Goal: Task Accomplishment & Management: Manage account settings

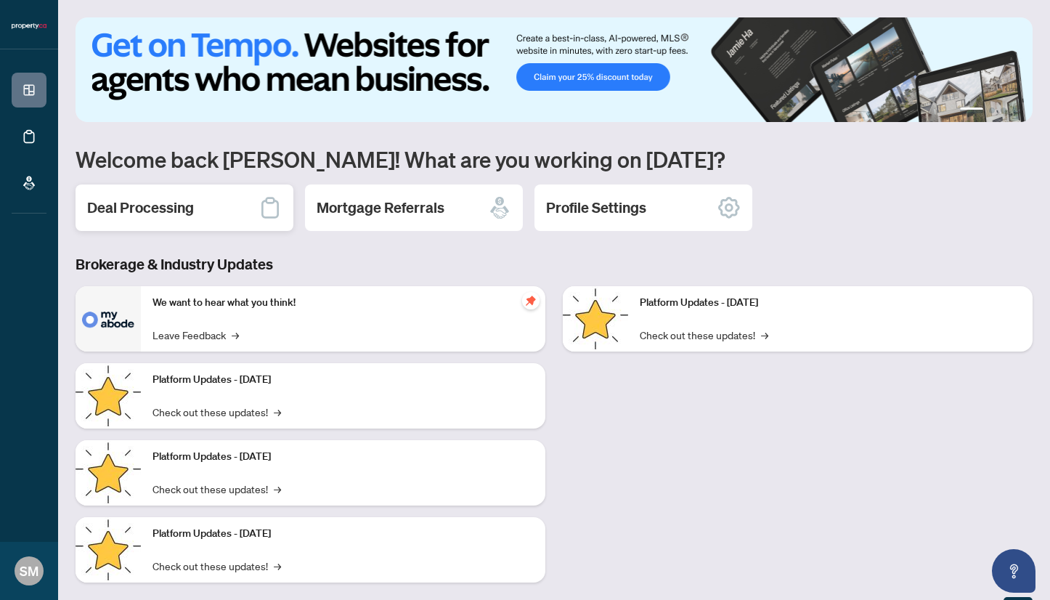
click at [206, 218] on div "Deal Processing" at bounding box center [184, 207] width 218 height 46
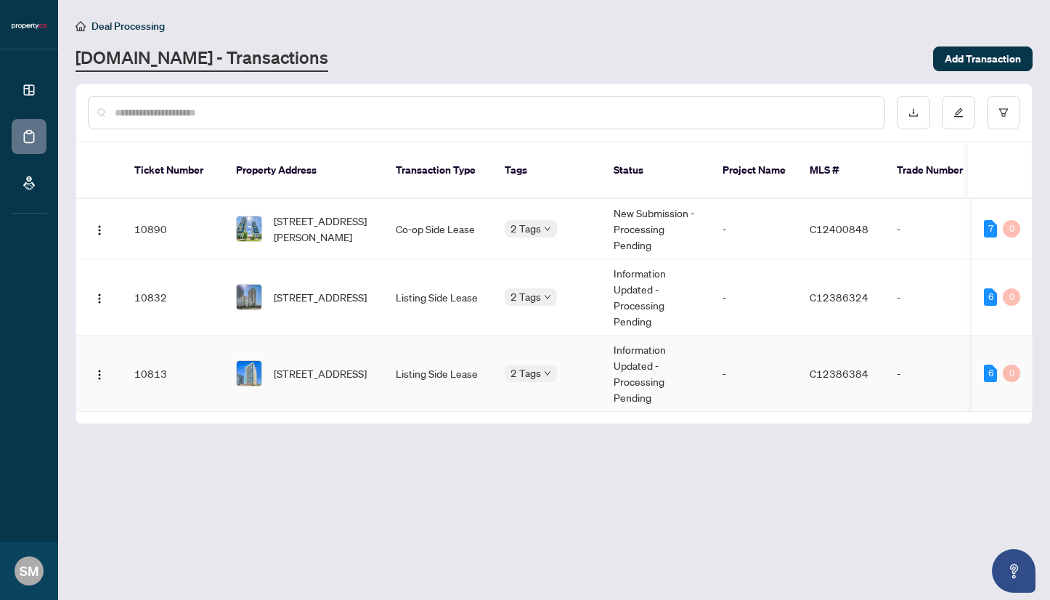
click at [401, 361] on td "Listing Side Lease" at bounding box center [438, 373] width 109 height 76
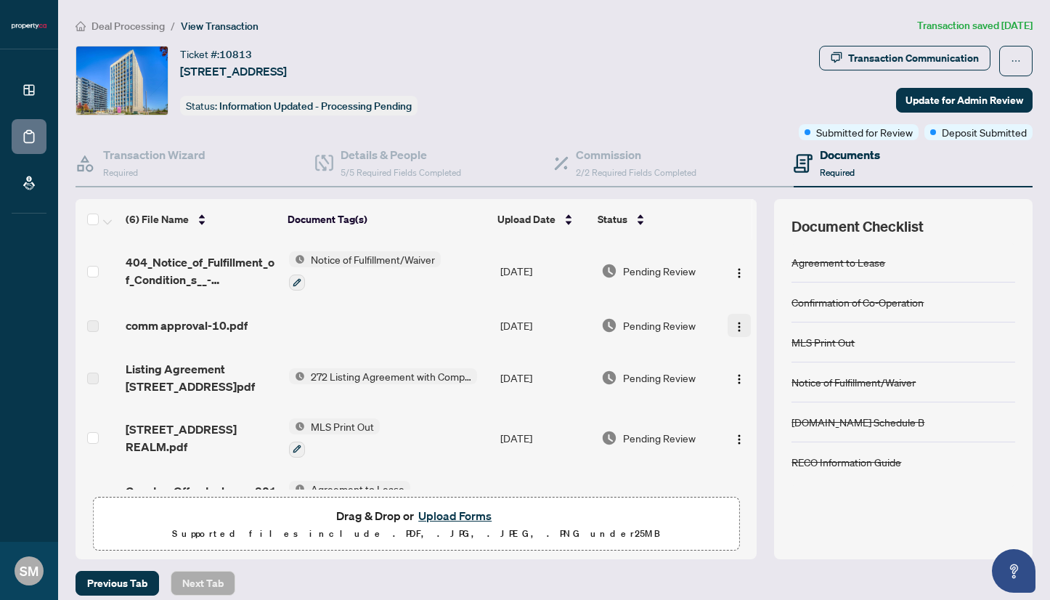
click at [738, 324] on img "button" at bounding box center [739, 327] width 12 height 12
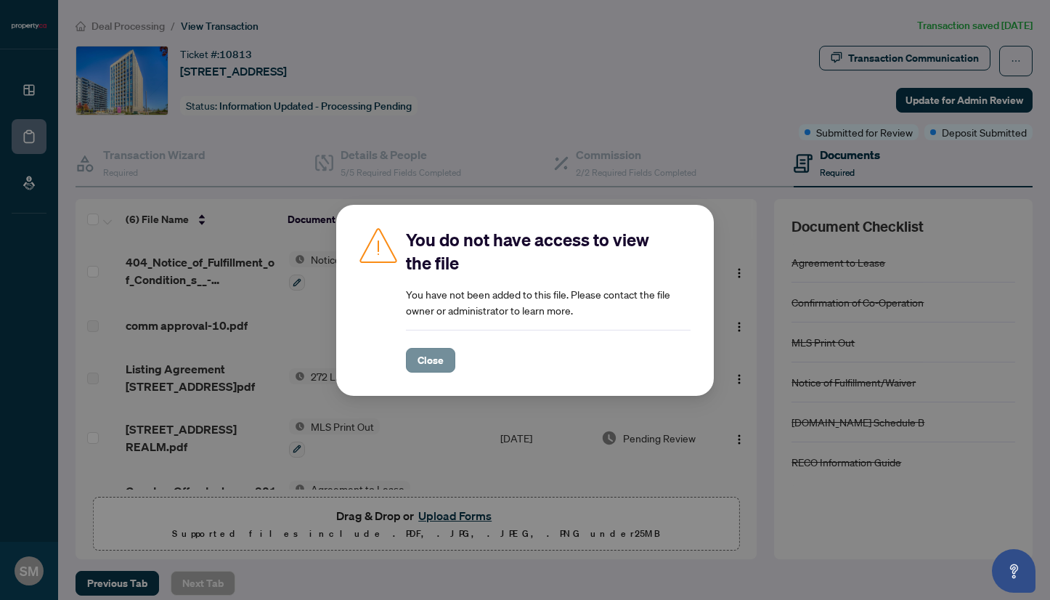
click at [411, 354] on button "Close" at bounding box center [430, 360] width 49 height 25
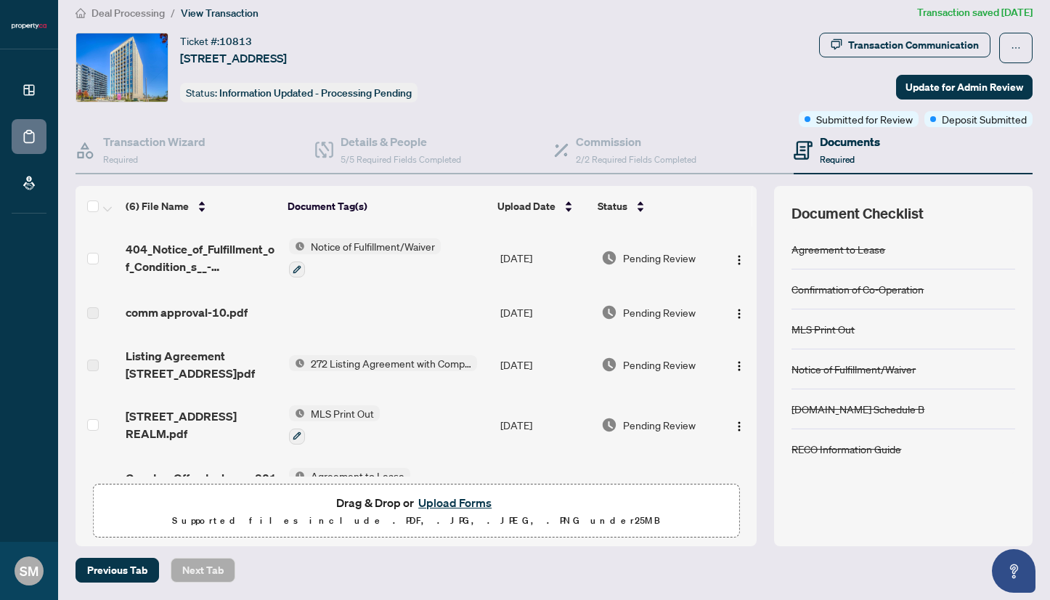
scroll to position [12, 0]
click at [954, 91] on span "Update for Admin Review" at bounding box center [964, 87] width 118 height 23
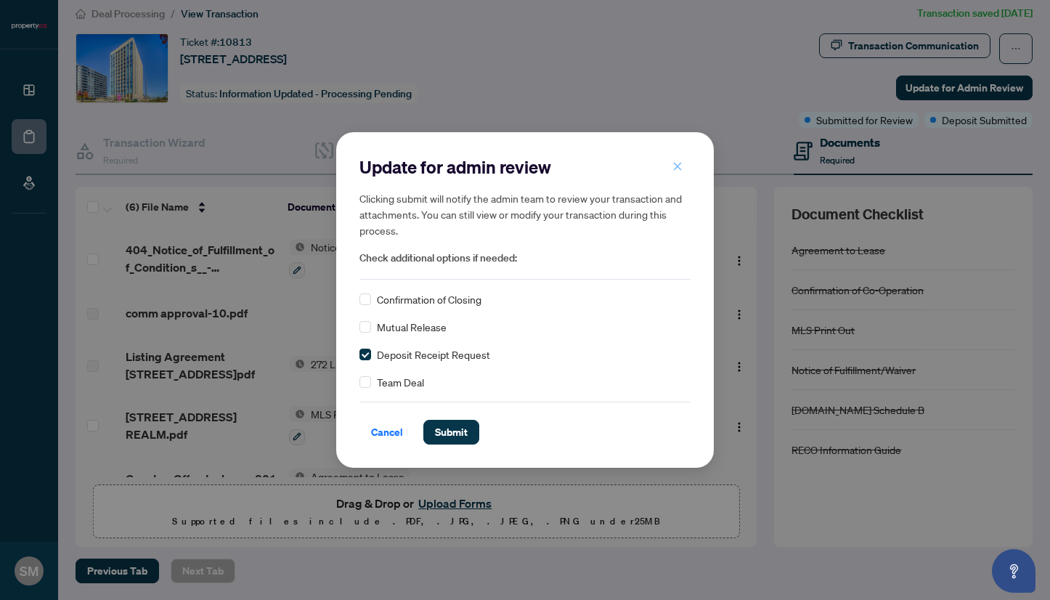
click at [675, 171] on icon "close" at bounding box center [677, 166] width 10 height 10
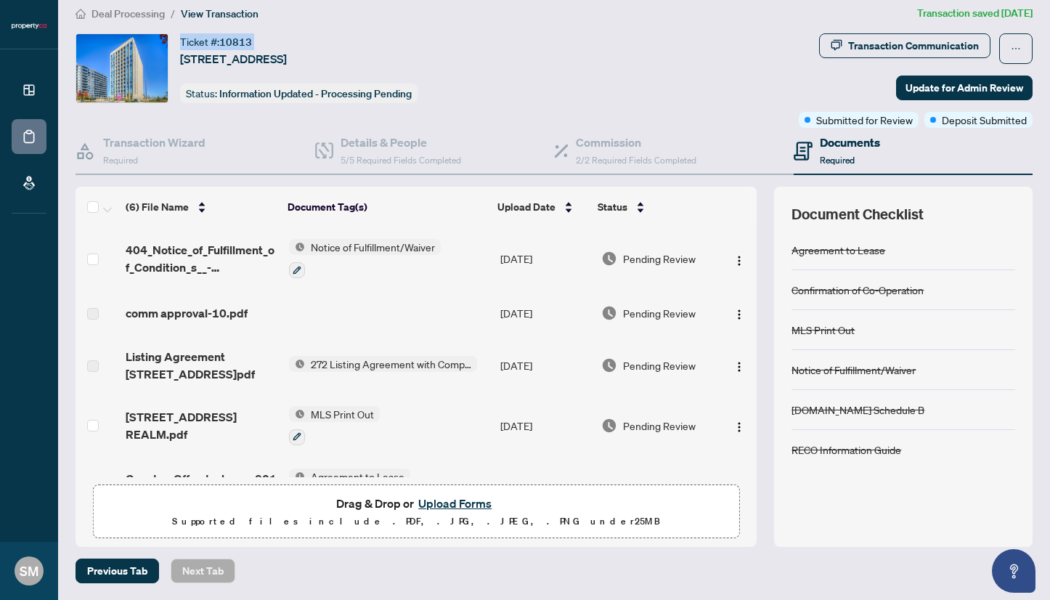
drag, startPoint x: 182, startPoint y: 37, endPoint x: 291, endPoint y: 37, distance: 108.9
click at [287, 37] on div "Ticket #: 10813 [STREET_ADDRESS]" at bounding box center [233, 50] width 107 height 34
copy div "Ticket #: 10813"
